Goal: Transaction & Acquisition: Book appointment/travel/reservation

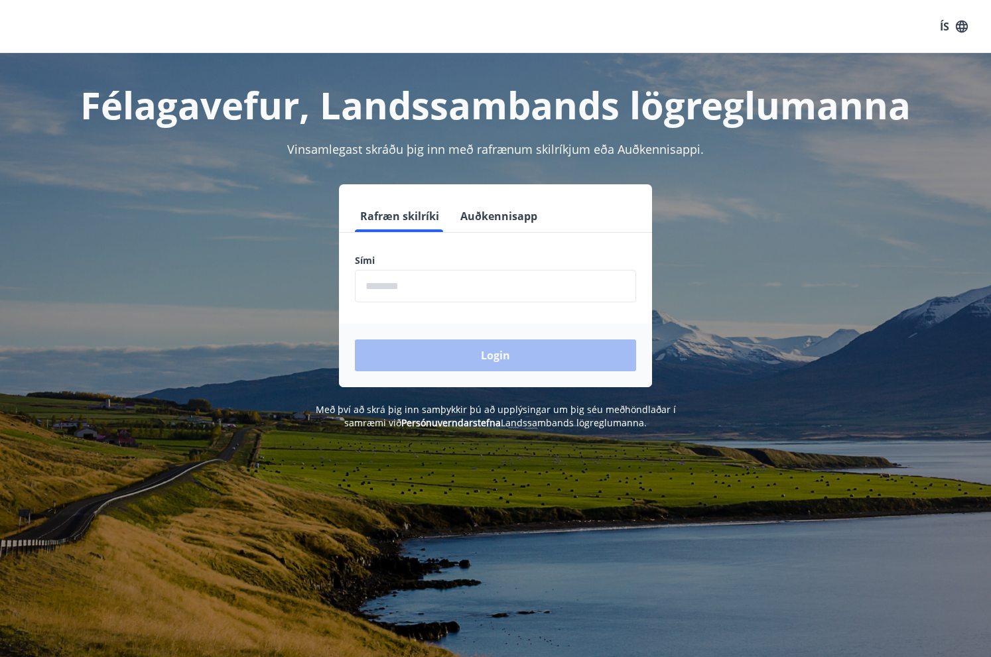
click at [433, 287] on input "phone" at bounding box center [495, 286] width 281 height 33
click at [499, 214] on button "Auðkennisapp" at bounding box center [499, 216] width 88 height 32
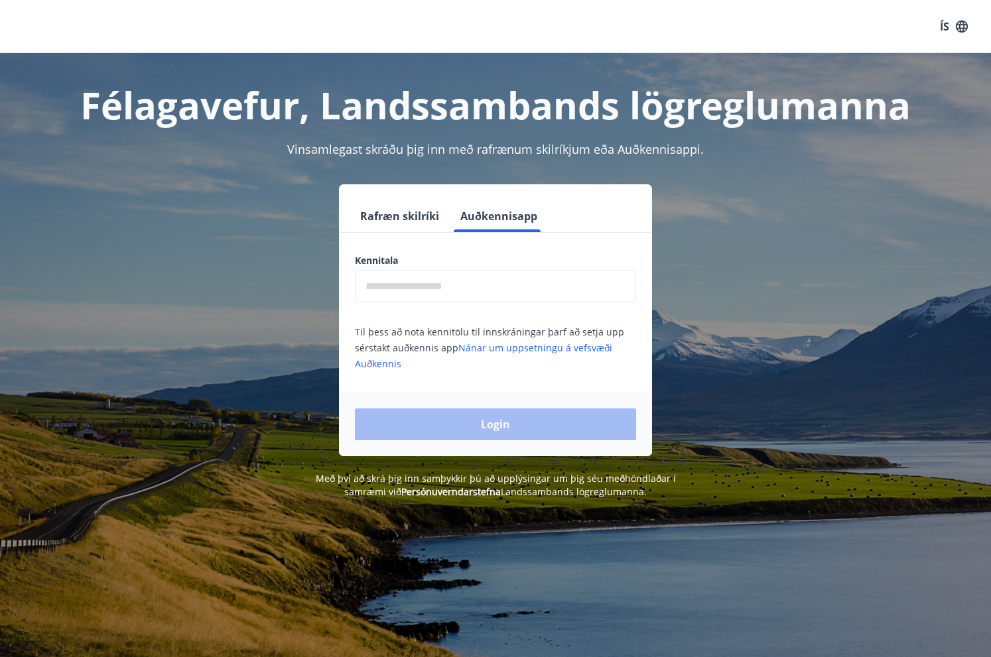
click at [460, 277] on input "text" at bounding box center [495, 286] width 281 height 33
type input "**********"
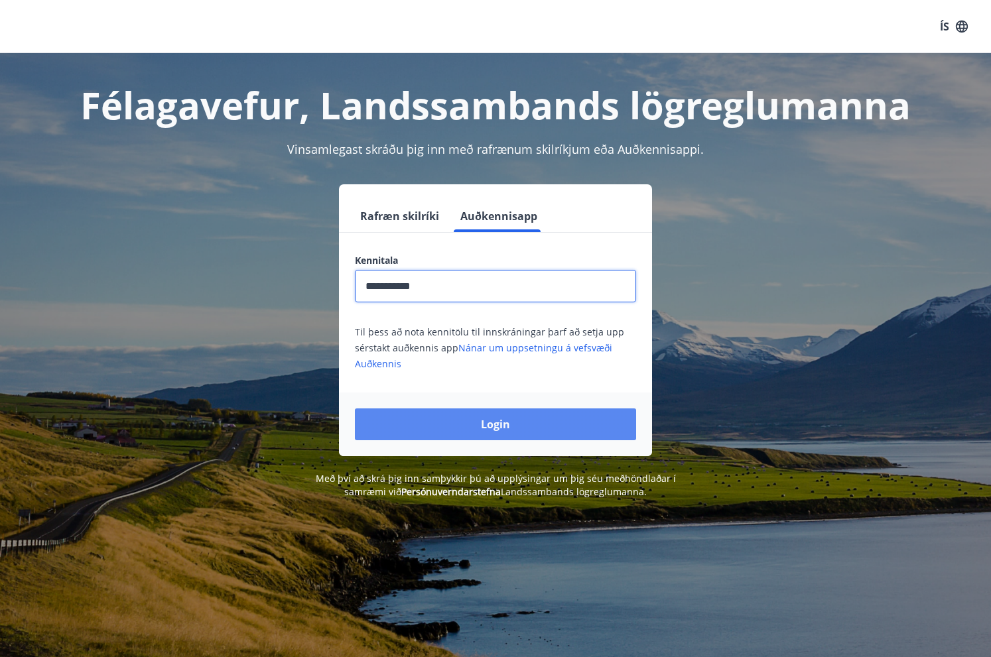
click at [491, 418] on button "Login" at bounding box center [495, 425] width 281 height 32
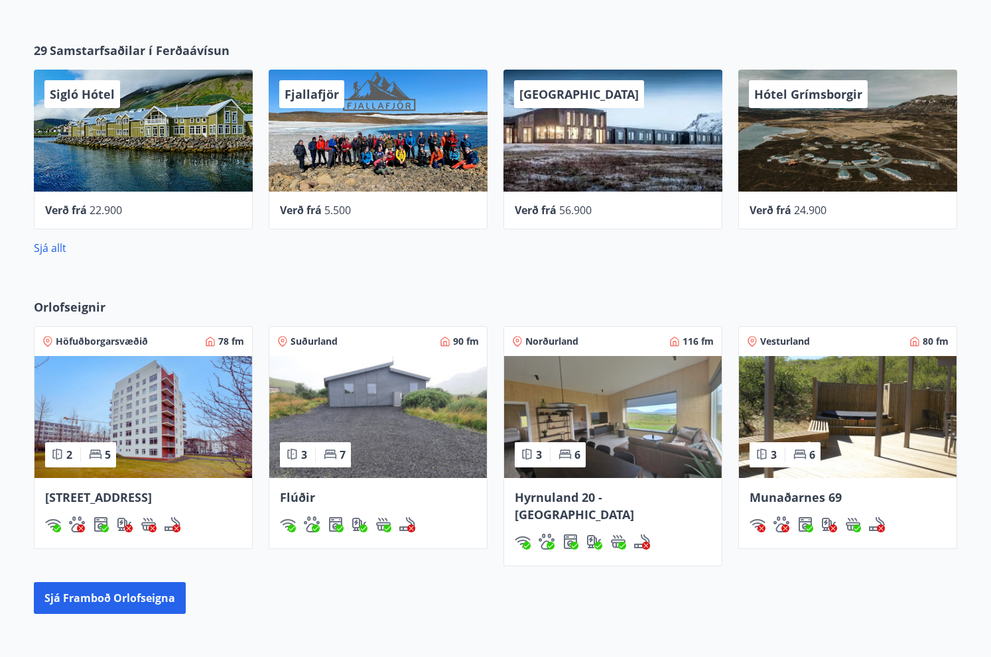
scroll to position [663, 0]
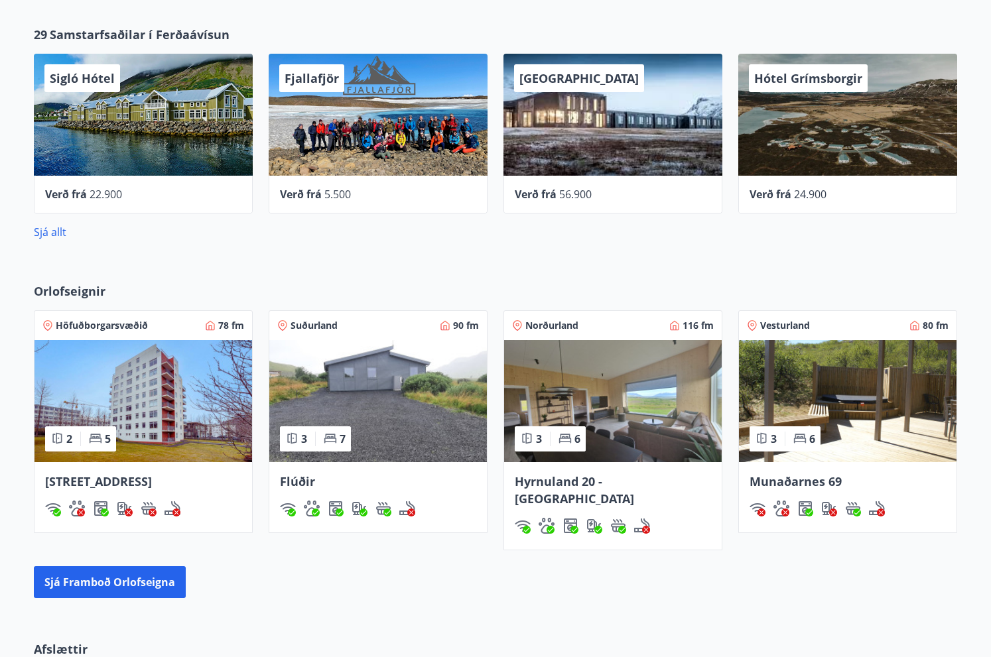
click at [820, 406] on img at bounding box center [848, 401] width 218 height 122
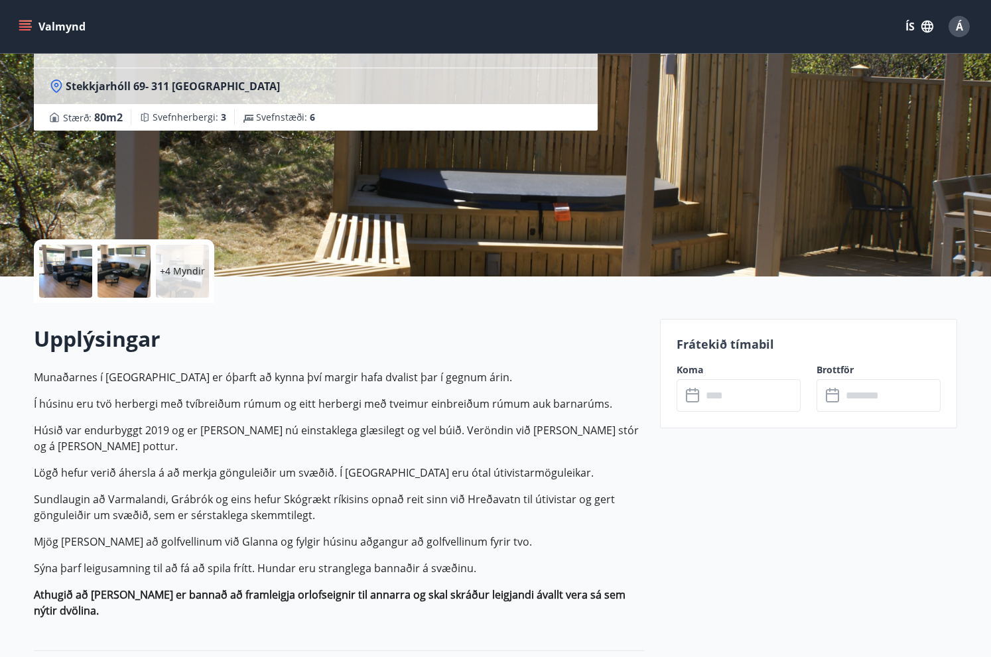
scroll to position [133, 0]
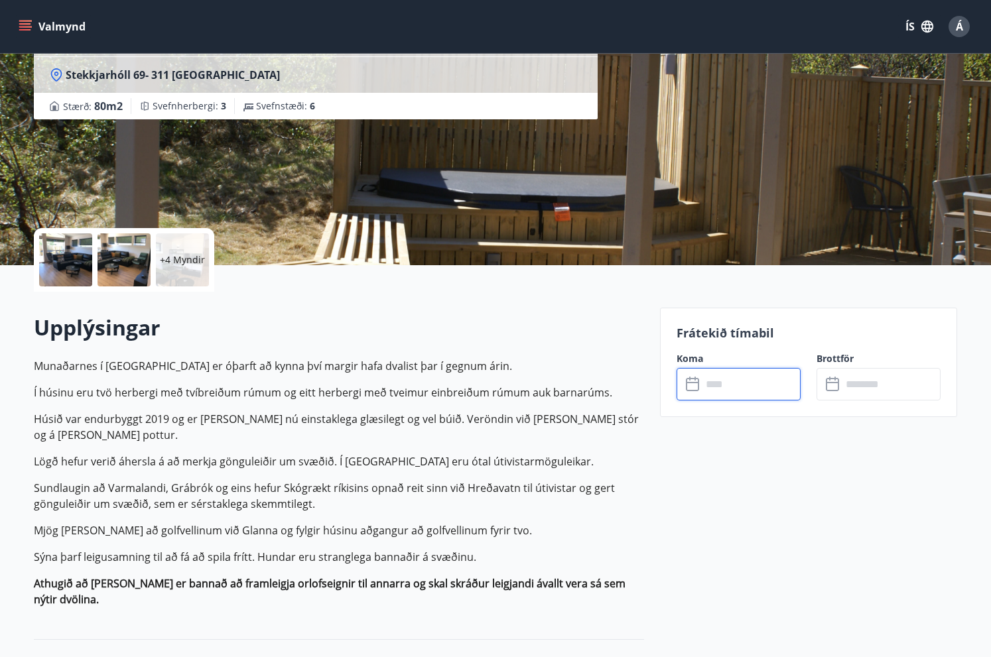
click at [738, 397] on input "text" at bounding box center [751, 384] width 99 height 33
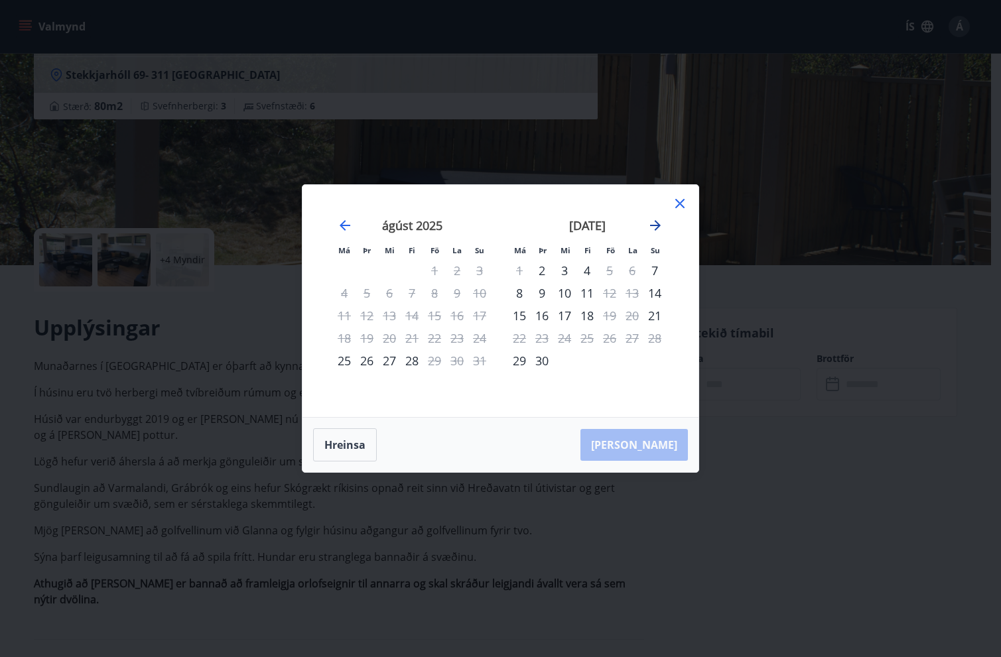
click at [651, 221] on icon "Move forward to switch to the next month." at bounding box center [655, 226] width 16 height 16
click at [679, 200] on icon at bounding box center [680, 204] width 16 height 16
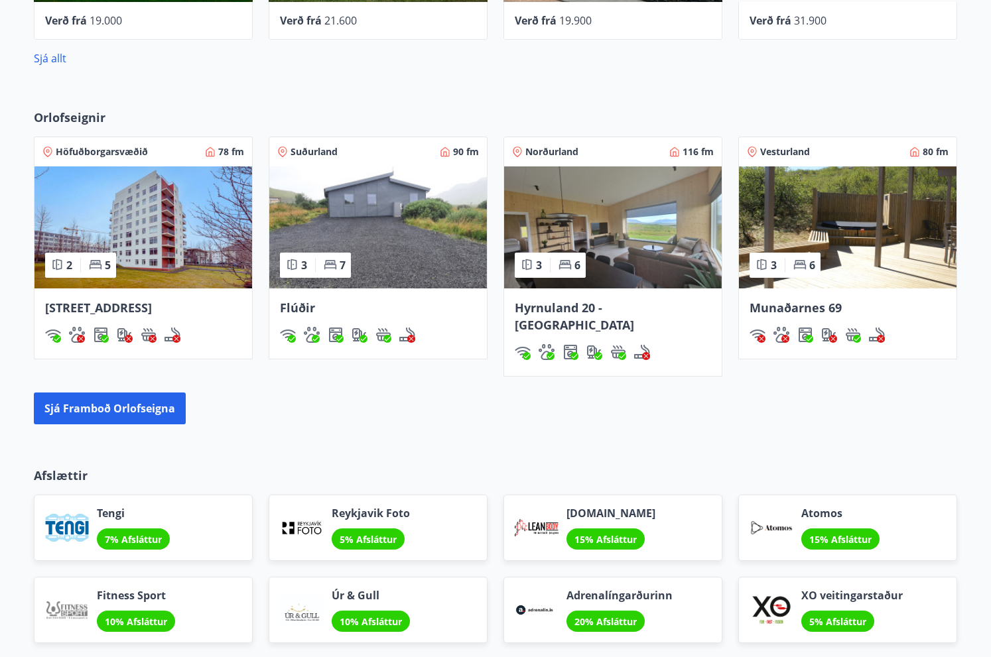
scroll to position [886, 0]
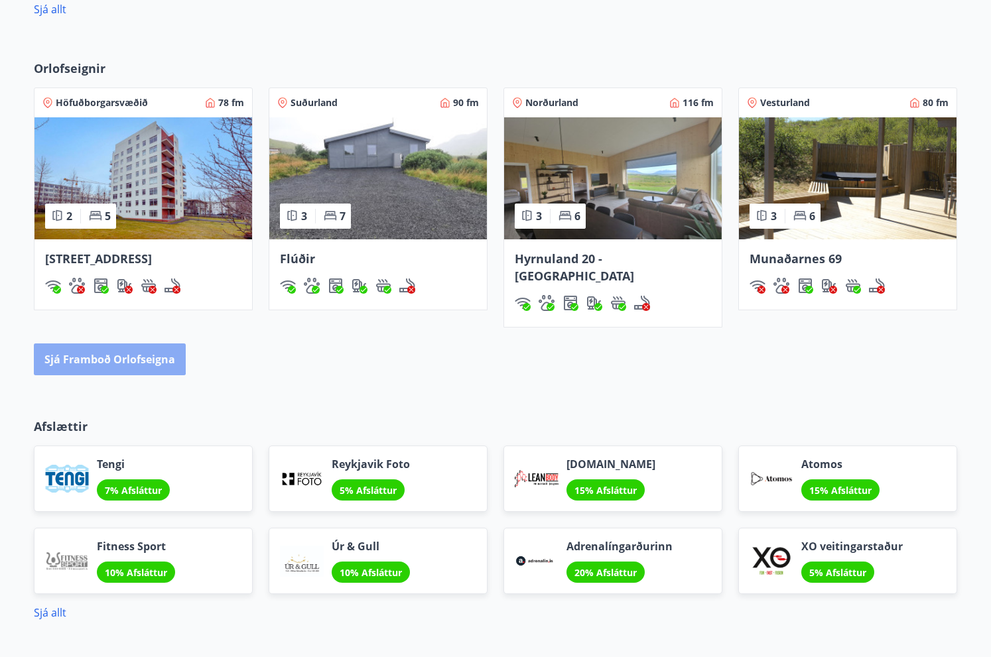
click at [102, 344] on button "Sjá framboð orlofseigna" at bounding box center [110, 360] width 152 height 32
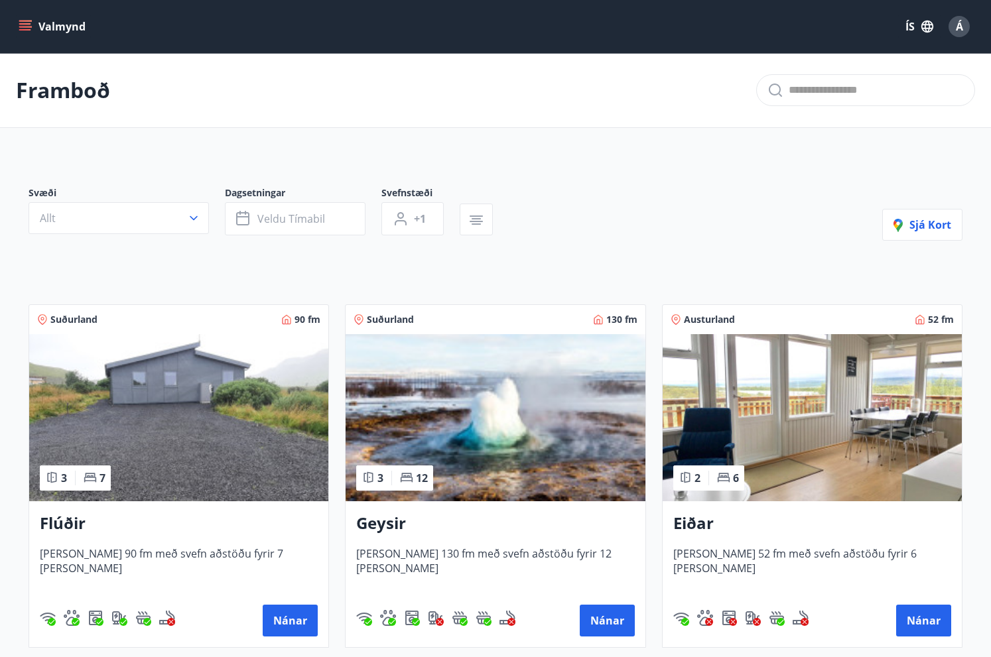
click at [265, 398] on img at bounding box center [178, 417] width 299 height 167
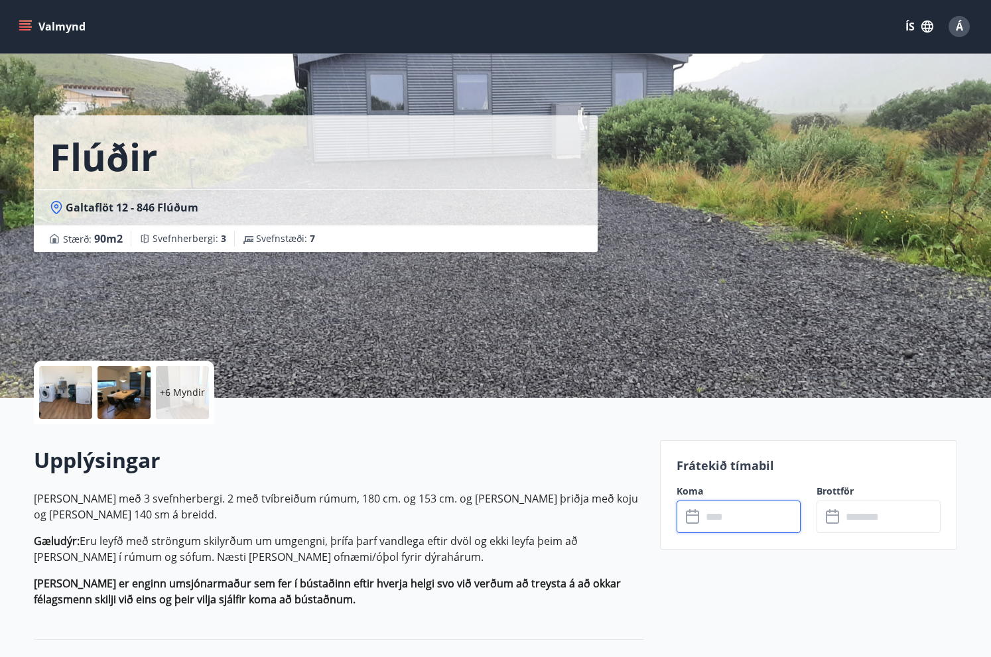
click at [749, 516] on input "text" at bounding box center [751, 517] width 99 height 33
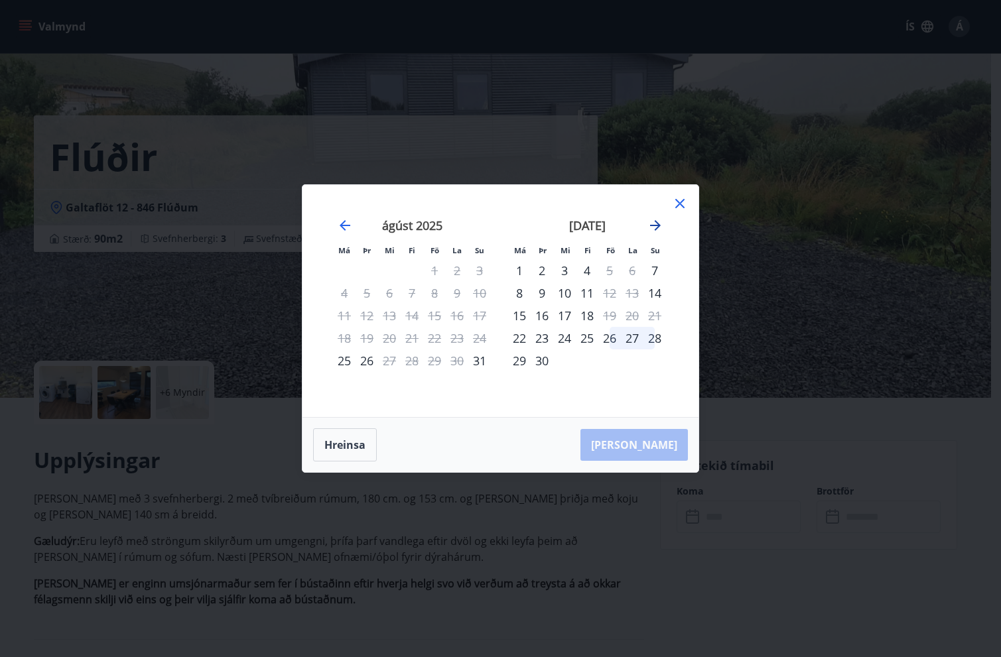
click at [655, 224] on icon "Move forward to switch to the next month." at bounding box center [655, 226] width 16 height 16
click at [342, 225] on icon "Move backward to switch to the previous month." at bounding box center [345, 225] width 11 height 11
click at [677, 202] on icon at bounding box center [680, 204] width 16 height 16
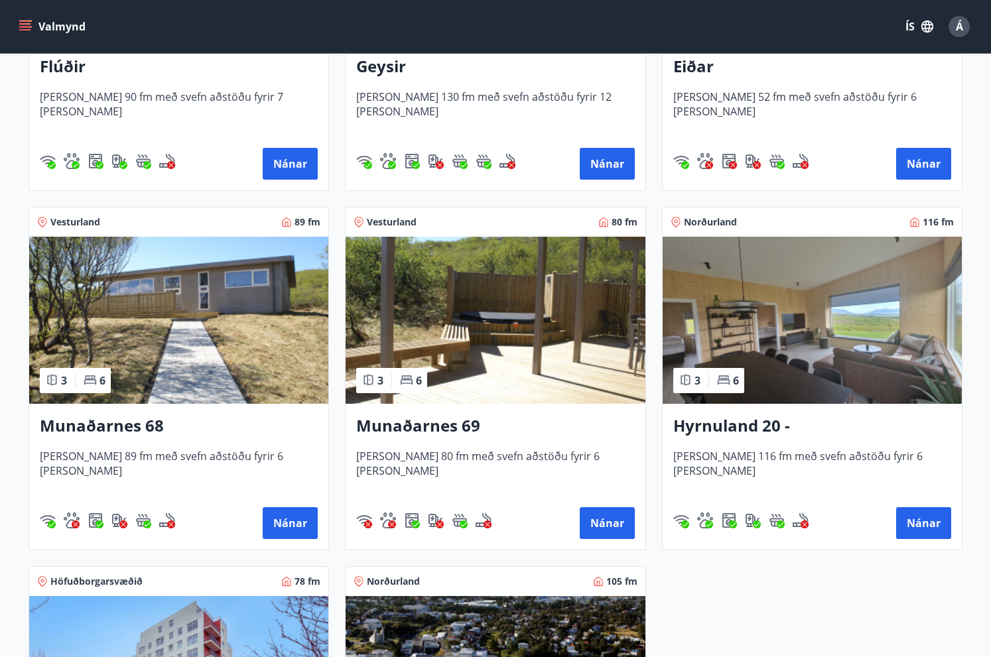
scroll to position [464, 0]
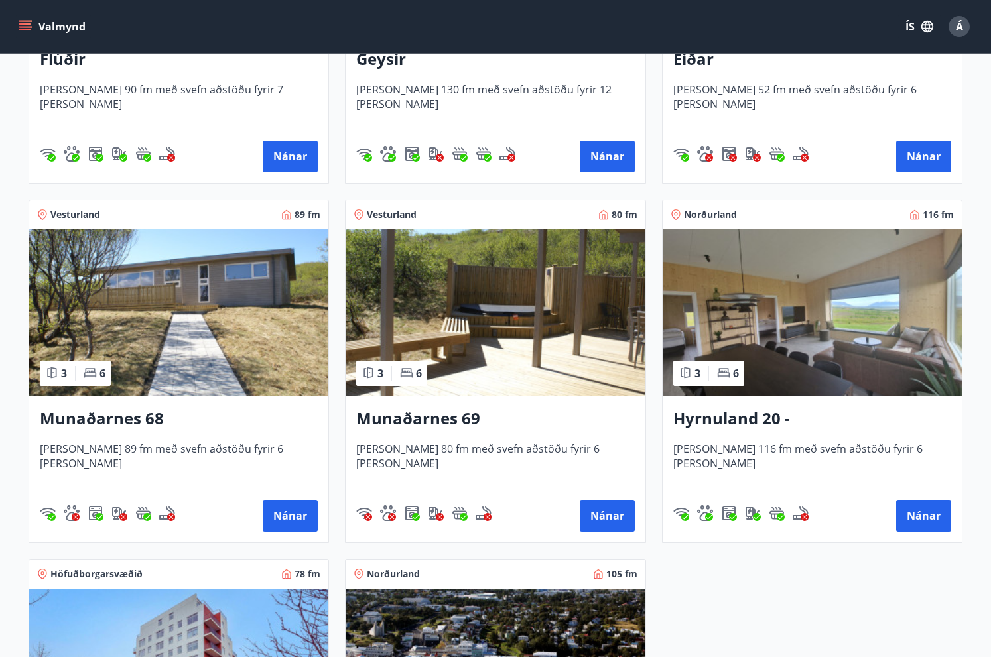
click at [161, 340] on img at bounding box center [178, 313] width 299 height 167
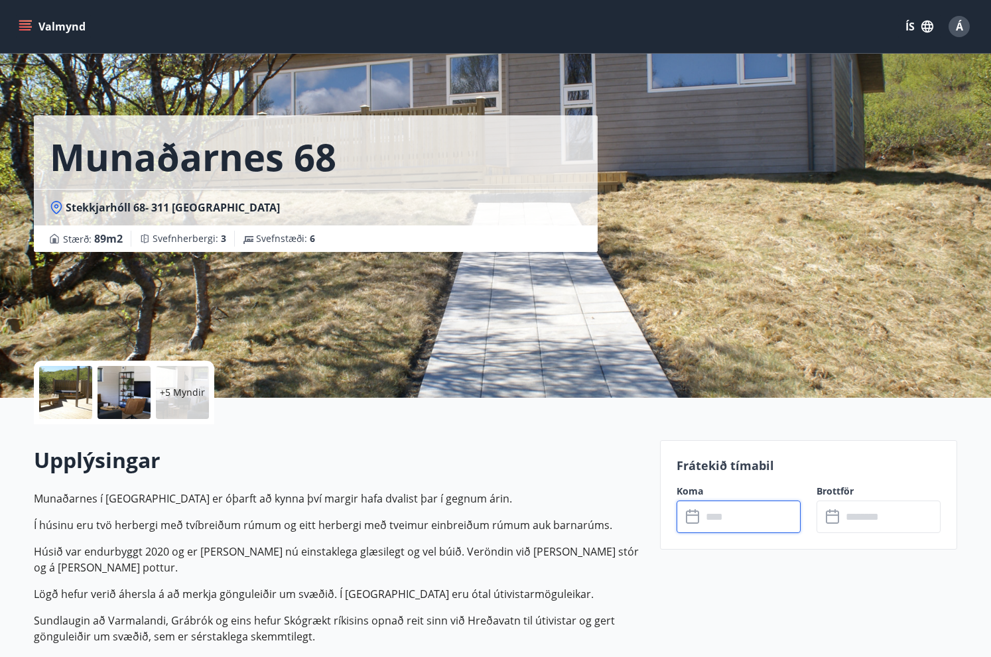
click at [740, 511] on input "text" at bounding box center [751, 517] width 99 height 33
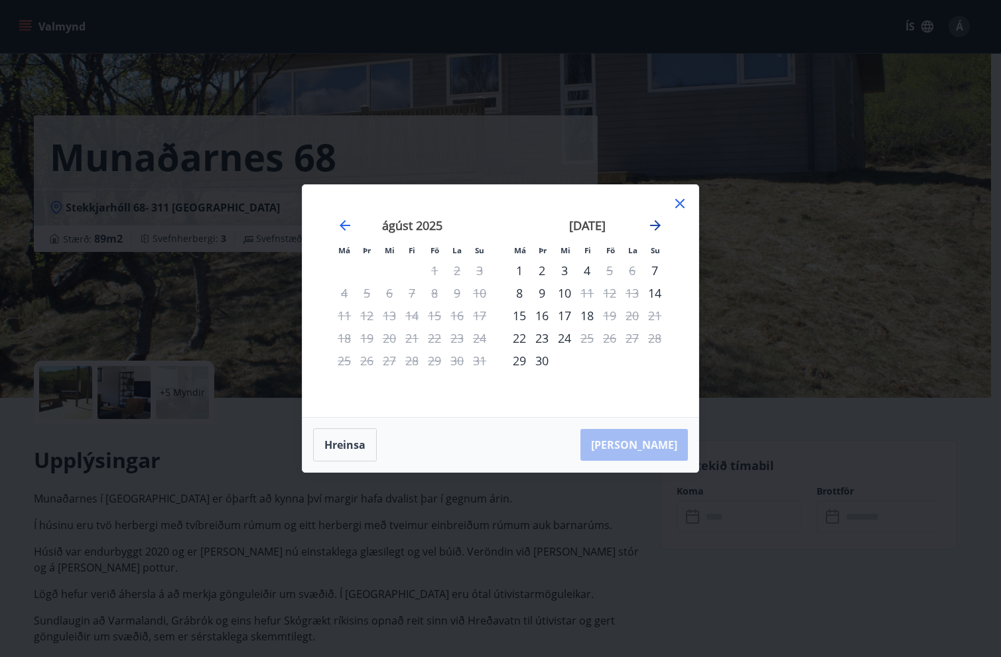
click at [659, 226] on icon "Move forward to switch to the next month." at bounding box center [655, 225] width 11 height 11
click at [442, 298] on div "10" at bounding box center [434, 293] width 23 height 23
click at [469, 295] on div "12" at bounding box center [479, 293] width 23 height 23
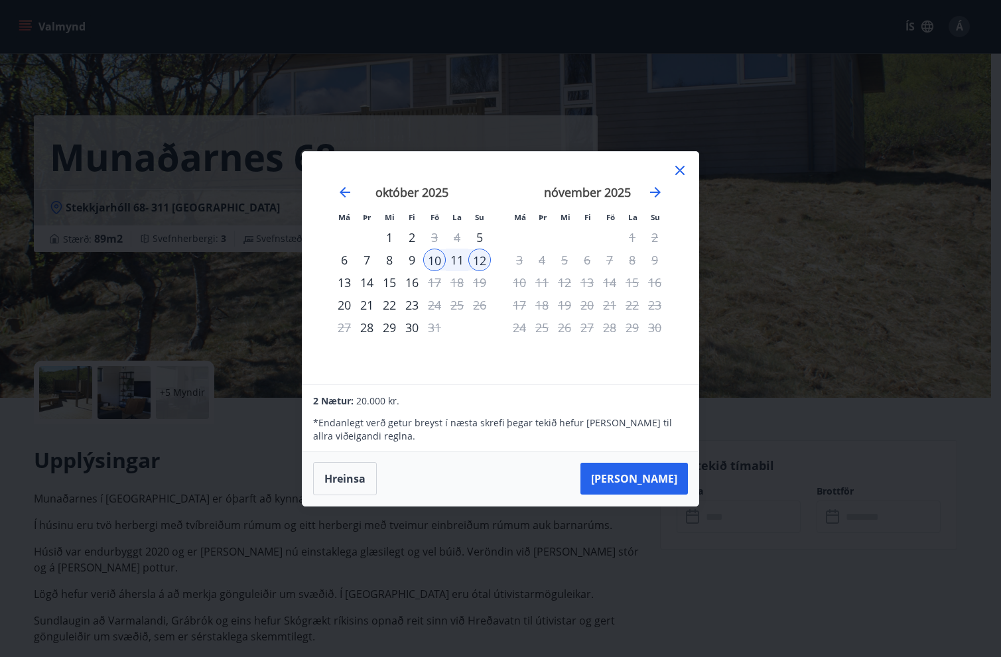
click at [681, 170] on icon at bounding box center [680, 171] width 16 height 16
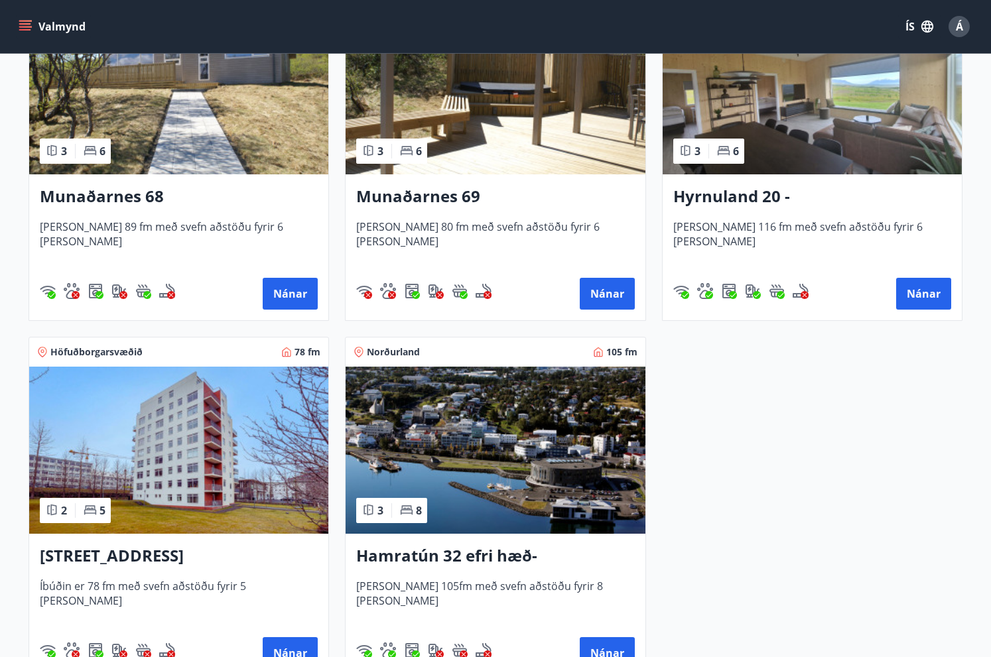
scroll to position [730, 0]
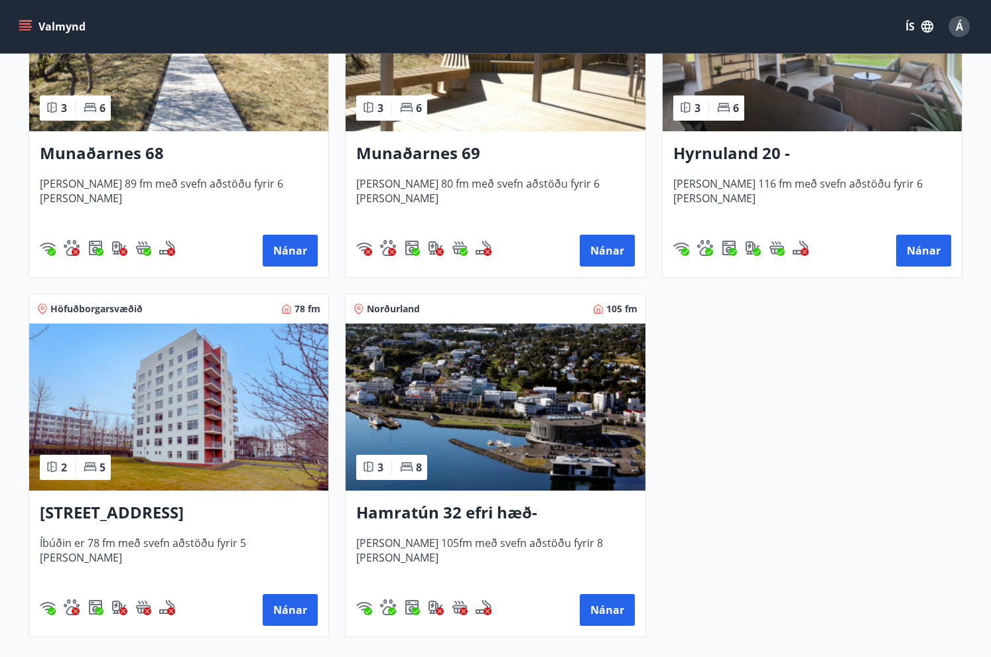
click at [150, 519] on h3 "[STREET_ADDRESS]" at bounding box center [179, 513] width 278 height 24
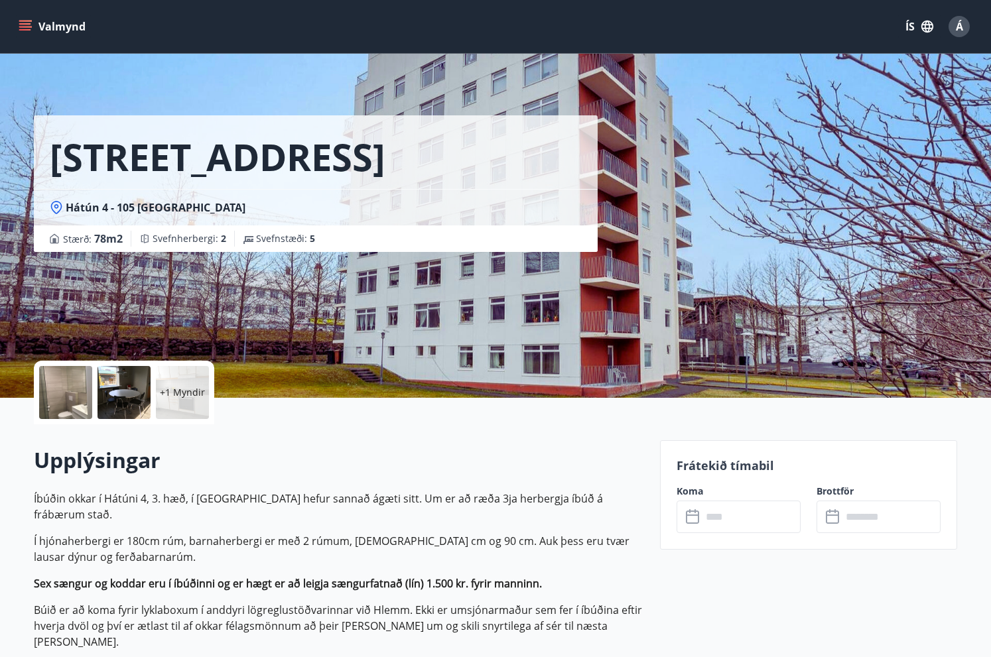
click at [731, 511] on input "text" at bounding box center [751, 517] width 99 height 33
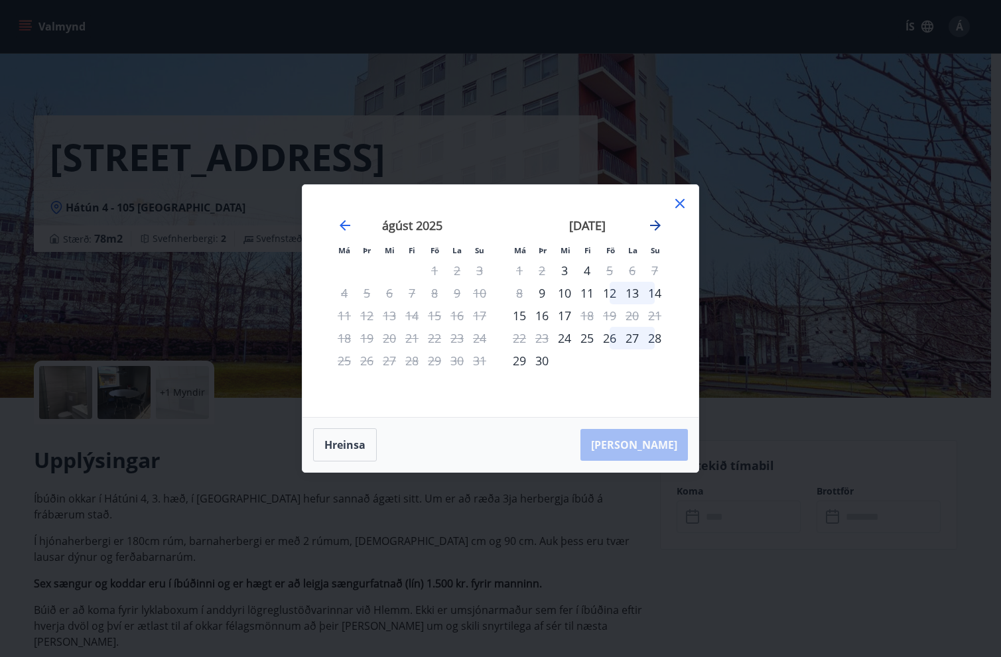
click at [657, 224] on icon "Move forward to switch to the next month." at bounding box center [655, 226] width 16 height 16
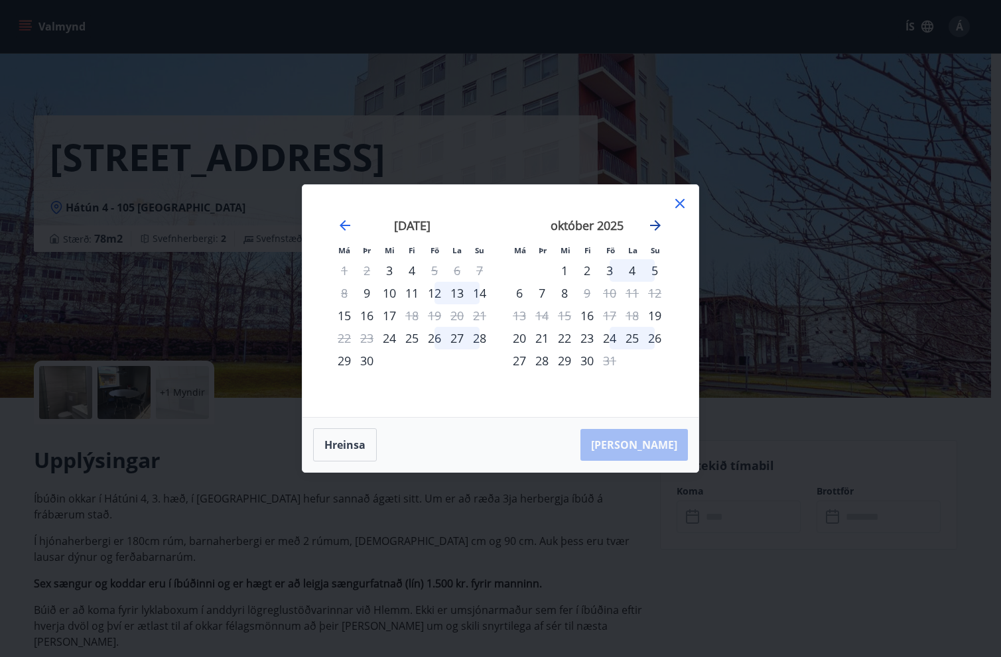
click at [657, 224] on icon "Move forward to switch to the next month." at bounding box center [655, 226] width 16 height 16
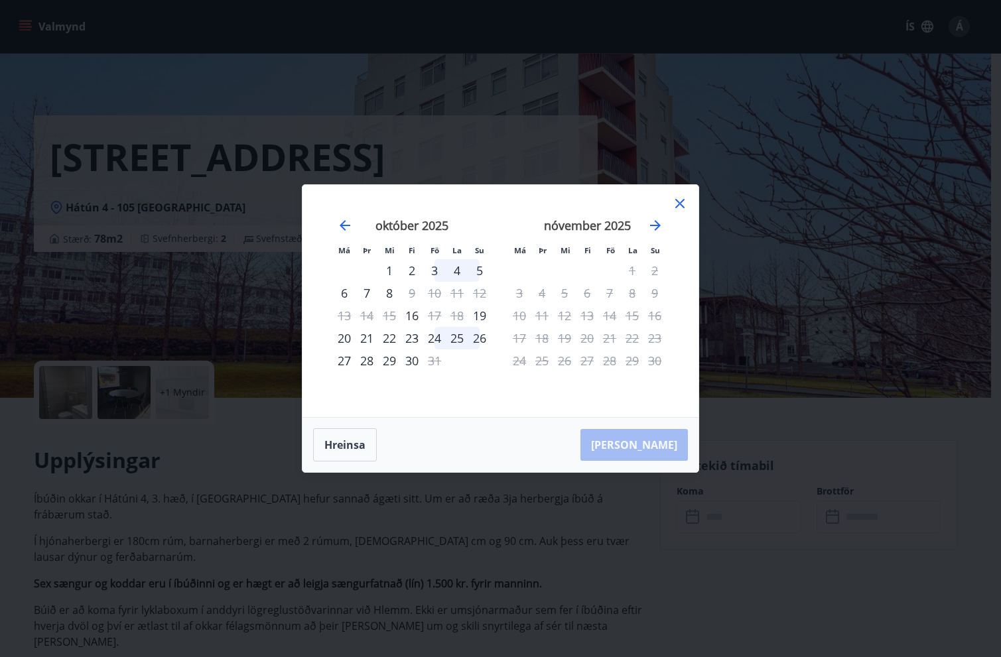
click at [680, 204] on icon at bounding box center [680, 204] width 2 height 2
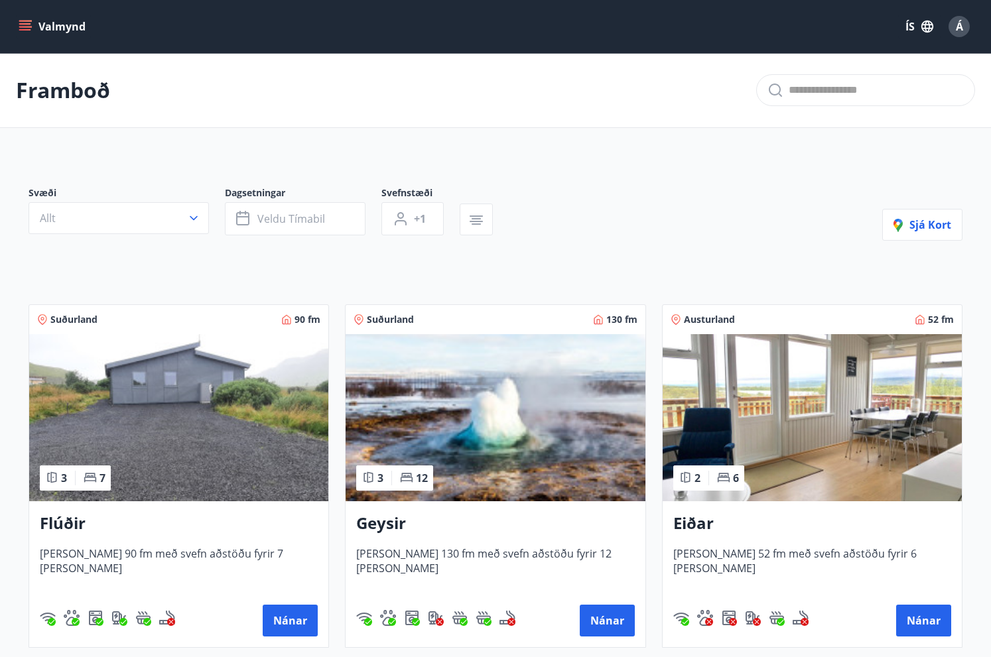
click at [473, 472] on img at bounding box center [495, 417] width 299 height 167
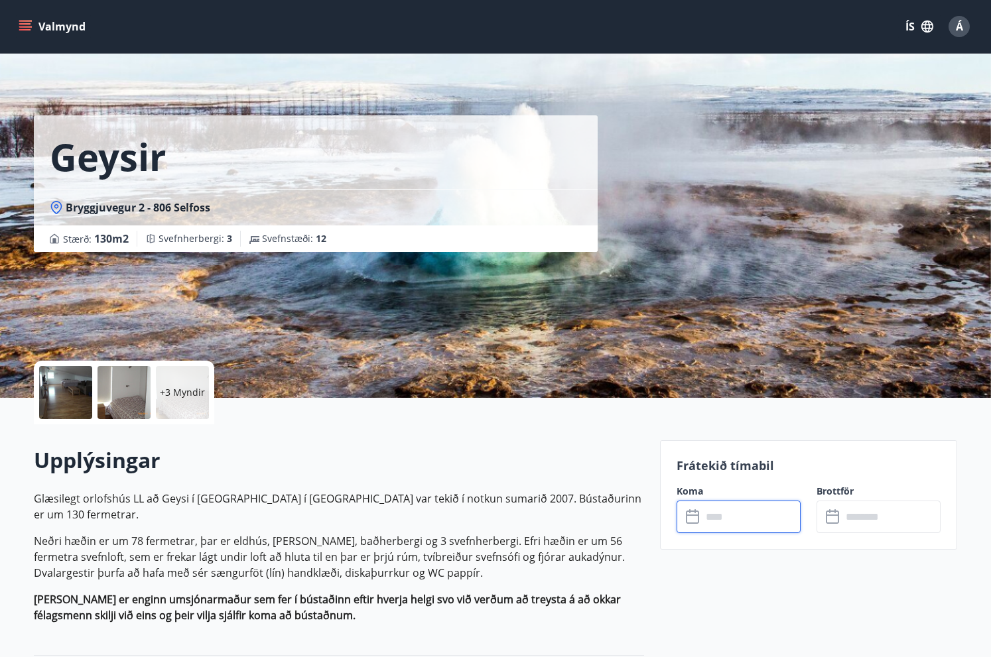
click at [724, 515] on input "text" at bounding box center [751, 517] width 99 height 33
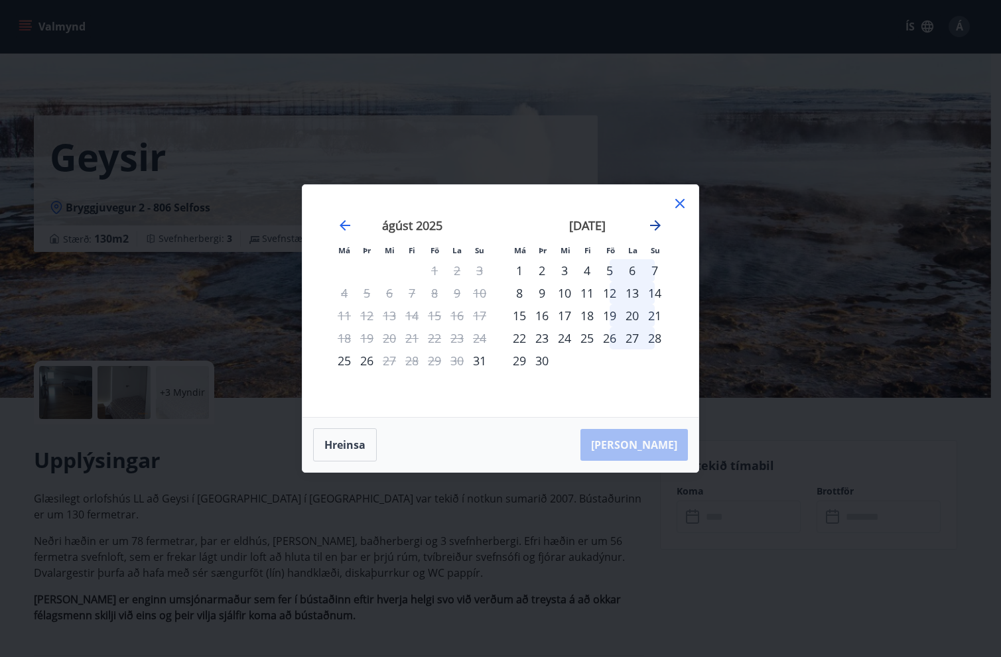
click at [658, 230] on icon "Move forward to switch to the next month." at bounding box center [655, 226] width 16 height 16
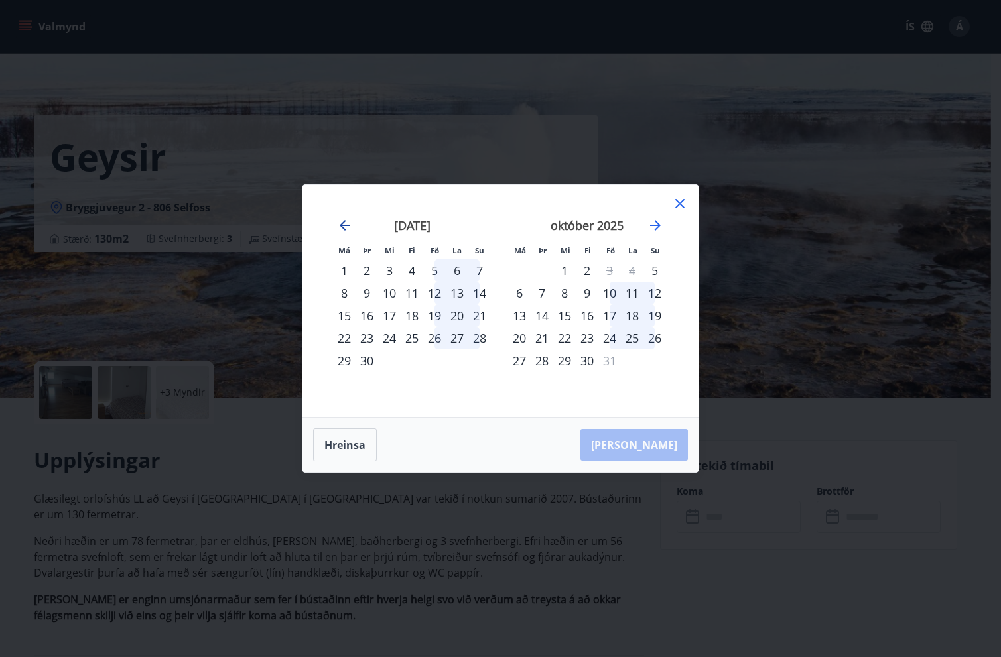
click at [343, 224] on icon "Move backward to switch to the previous month." at bounding box center [345, 226] width 16 height 16
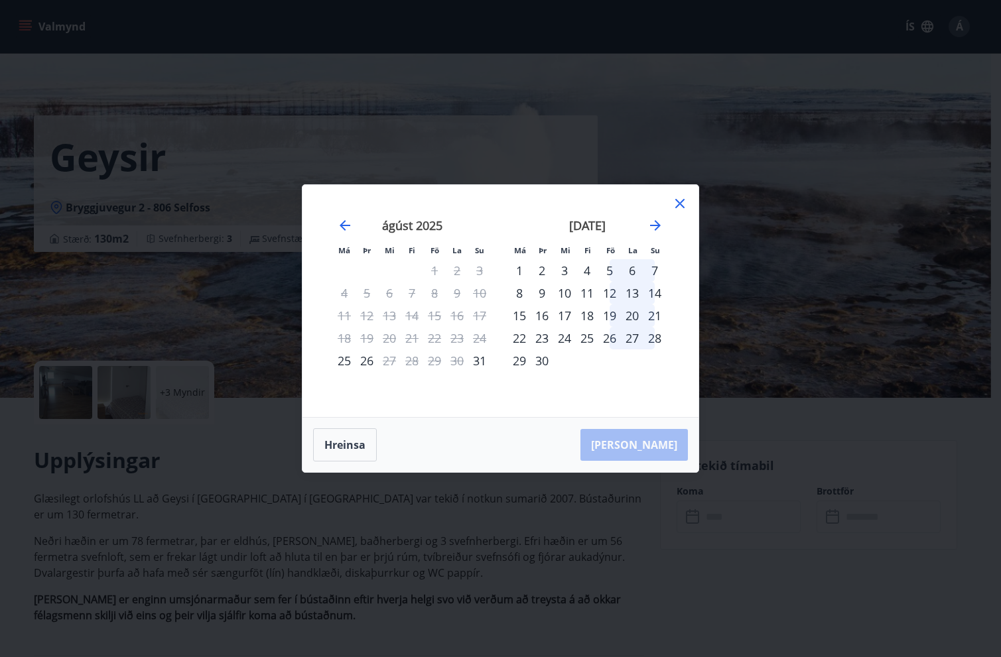
click at [613, 289] on div "12" at bounding box center [609, 293] width 23 height 23
click at [653, 292] on div "14" at bounding box center [654, 293] width 23 height 23
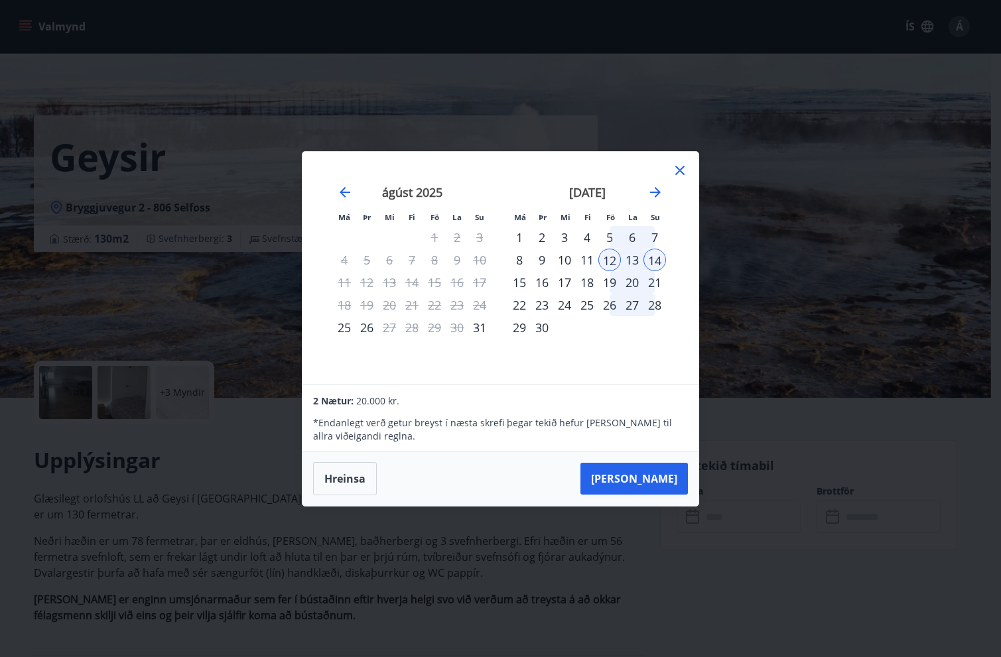
click at [679, 170] on icon at bounding box center [679, 170] width 9 height 9
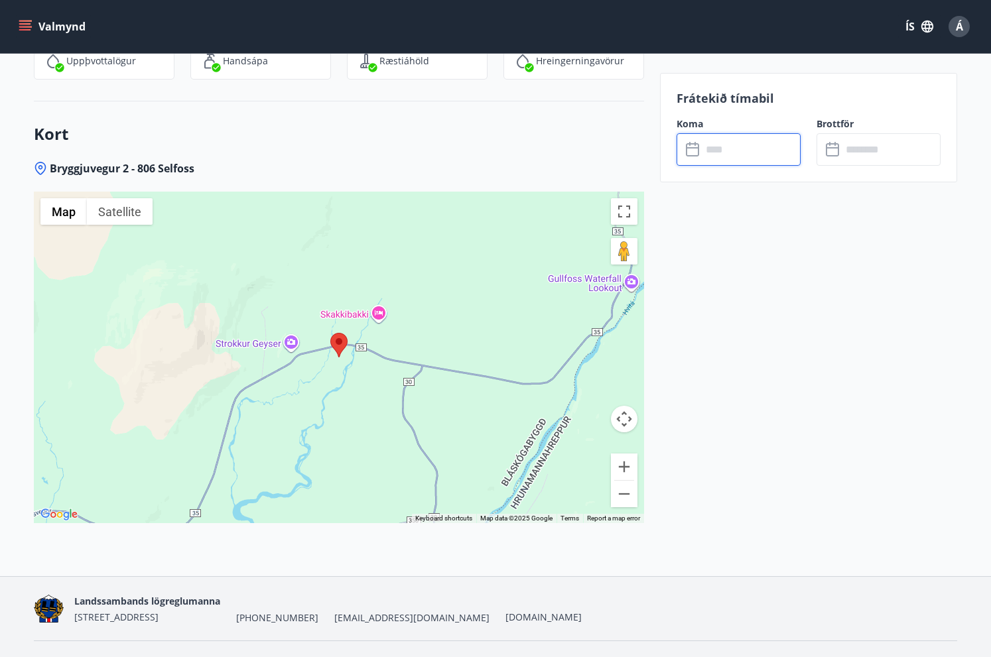
scroll to position [1888, 0]
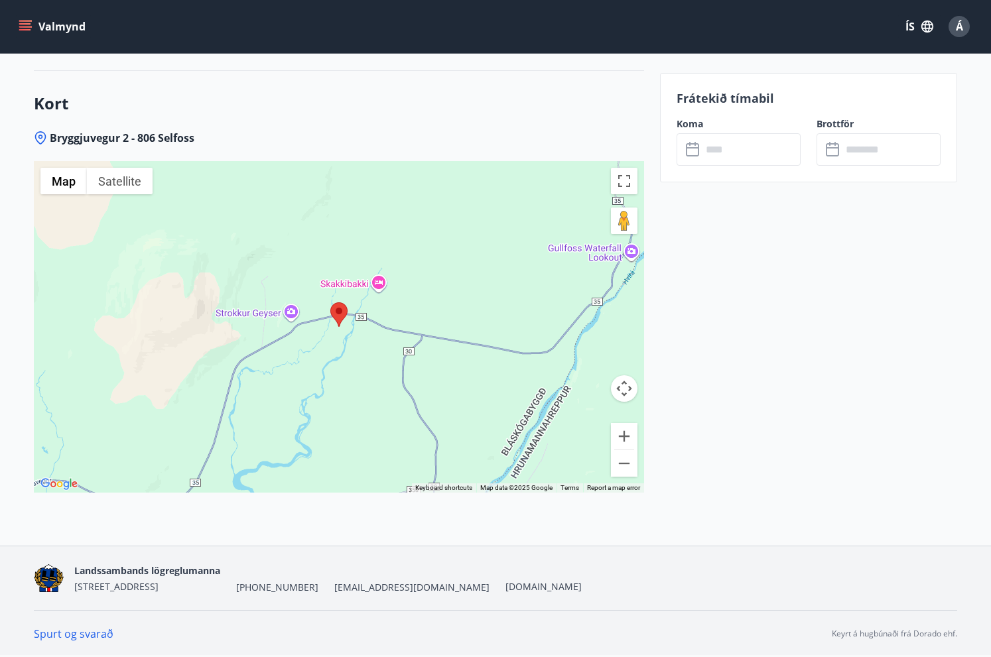
click at [359, 352] on div at bounding box center [339, 327] width 610 height 332
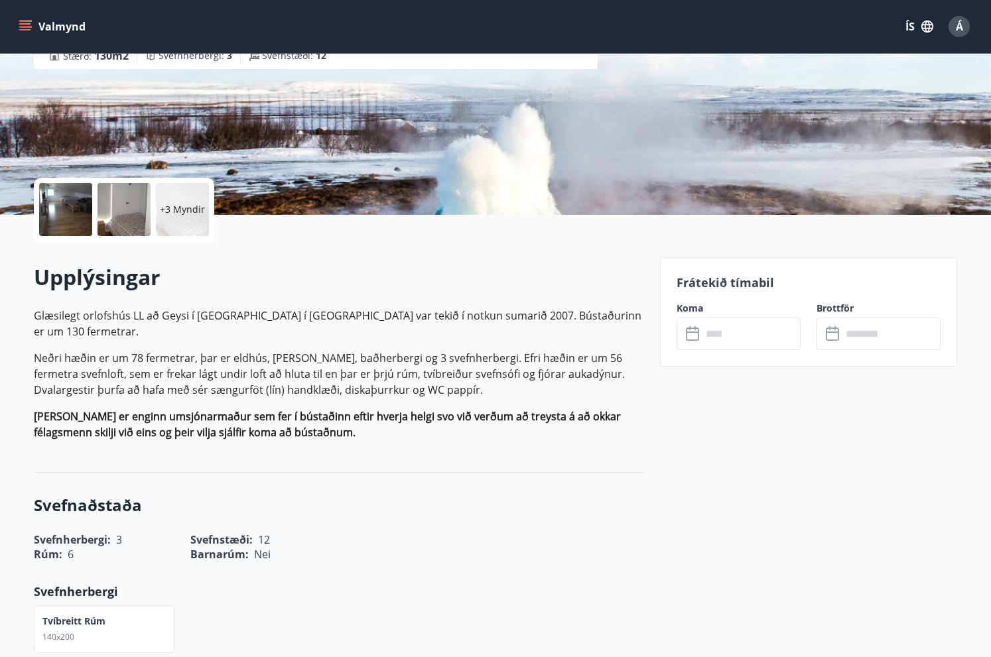
scroll to position [0, 0]
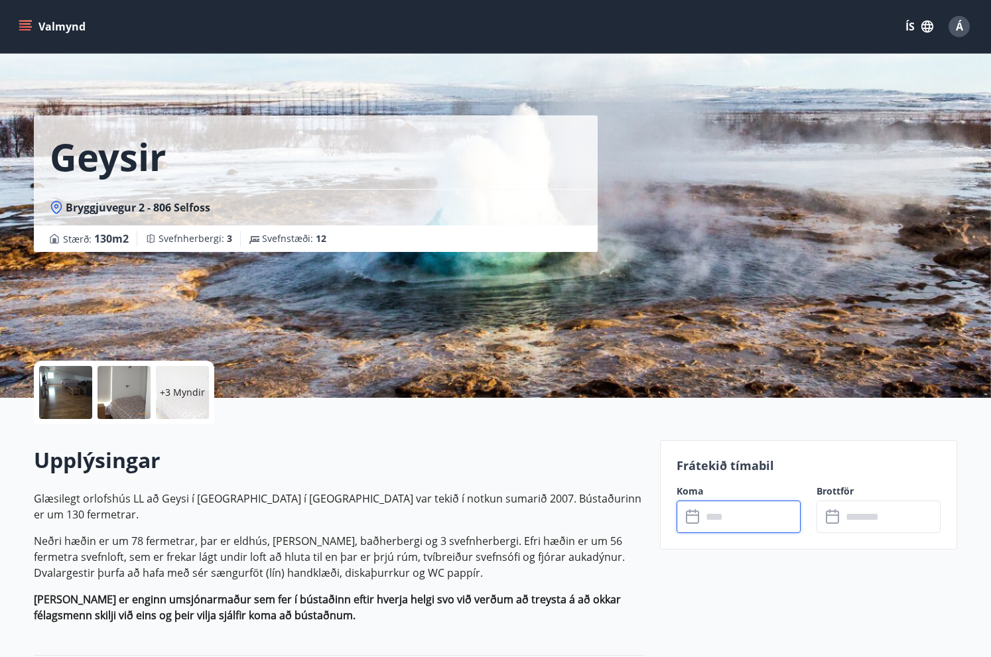
click at [743, 505] on input "text" at bounding box center [751, 517] width 99 height 33
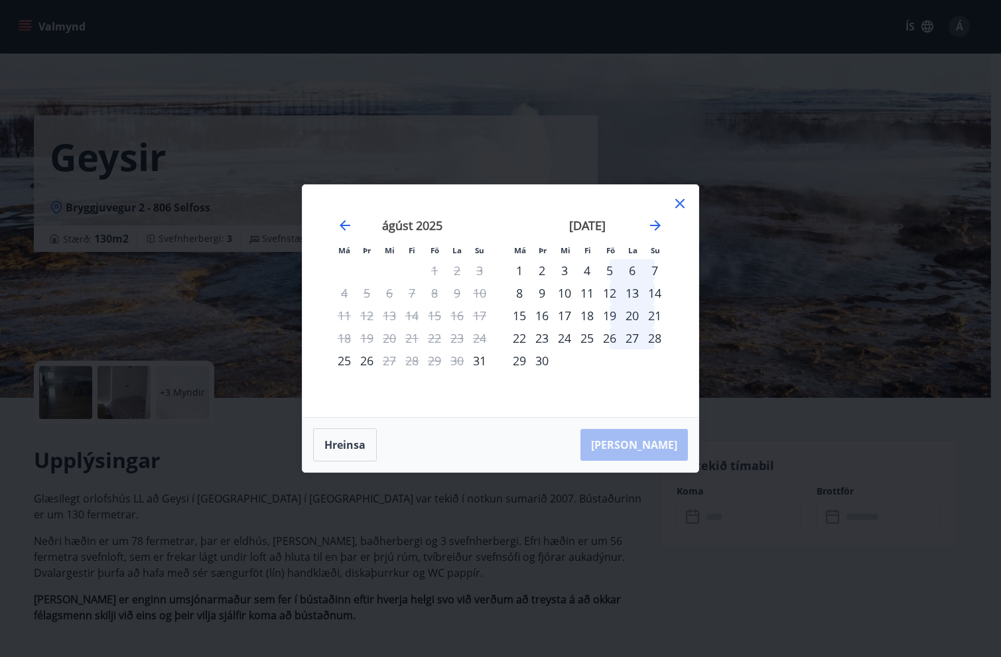
click at [616, 293] on div "12" at bounding box center [609, 293] width 23 height 23
click at [657, 291] on div "14" at bounding box center [654, 293] width 23 height 23
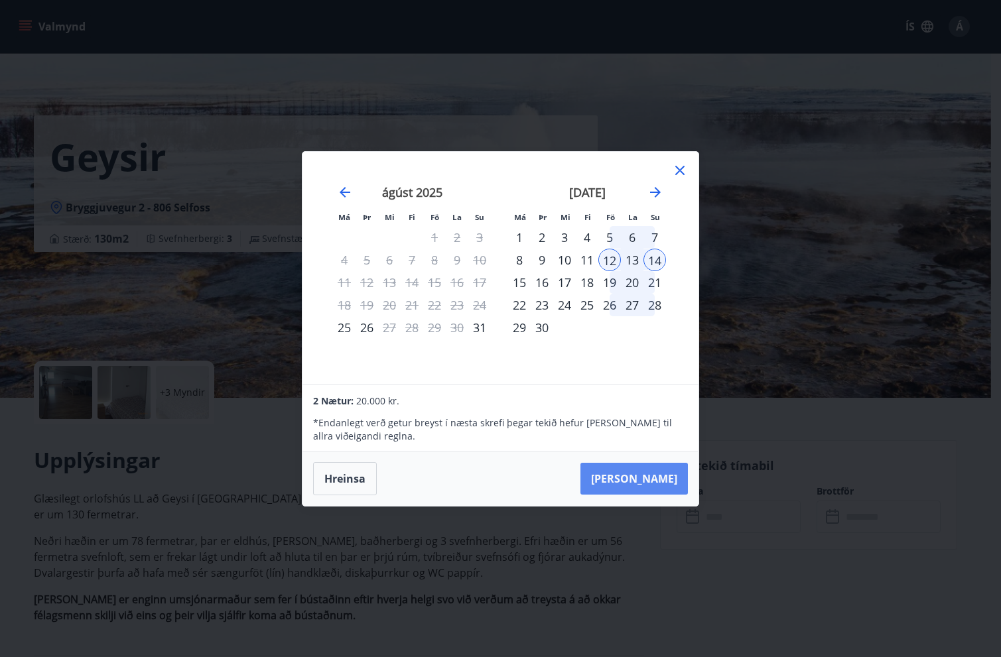
click at [641, 478] on button "[PERSON_NAME]" at bounding box center [633, 479] width 107 height 32
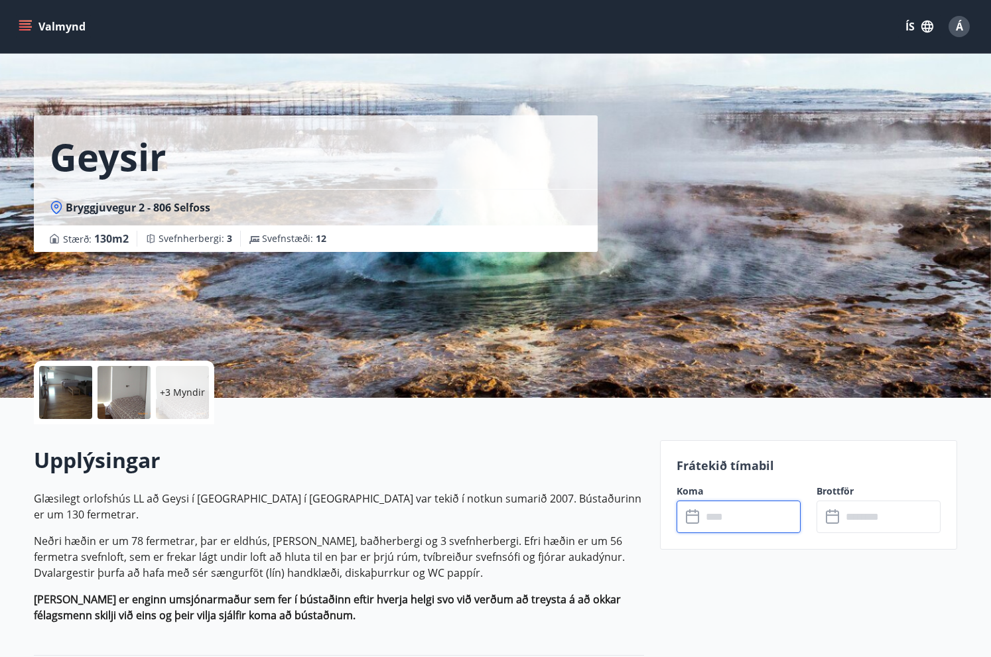
type input "******"
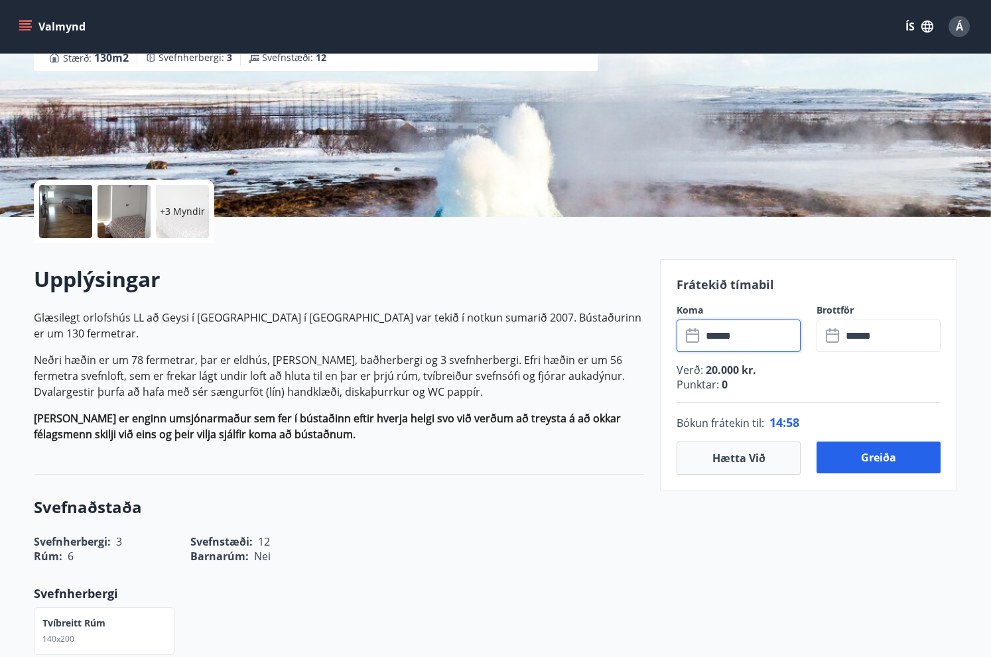
scroll to position [199, 0]
